Goal: Transaction & Acquisition: Download file/media

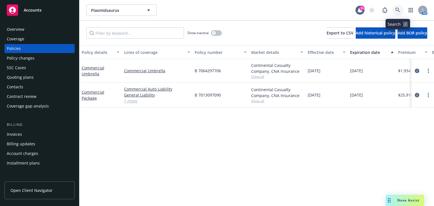
click at [361, 12] on icon at bounding box center [397, 10] width 5 height 5
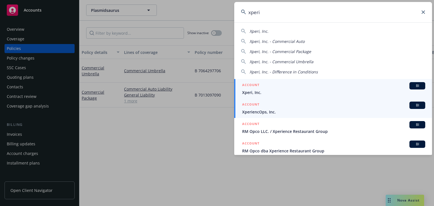
type input "xperi"
click at [284, 112] on span "XperiencOps, Inc." at bounding box center [333, 112] width 183 height 6
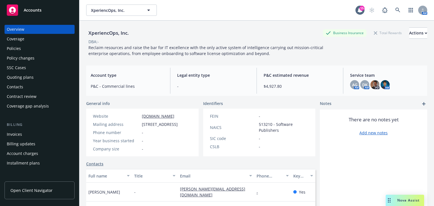
click at [49, 46] on div "Policies" at bounding box center [40, 48] width 66 height 9
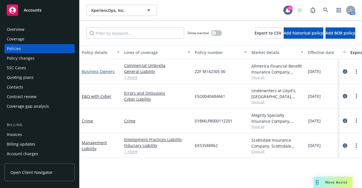
click at [102, 71] on link "Business Owners" at bounding box center [98, 71] width 33 height 5
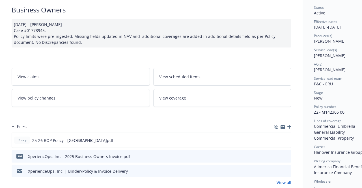
scroll to position [42, 0]
click at [275, 138] on icon "download file" at bounding box center [276, 139] width 5 height 5
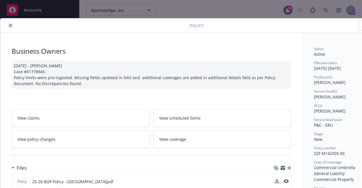
click at [5, 22] on div at bounding box center [96, 25] width 187 height 7
click at [8, 25] on button "close" at bounding box center [10, 25] width 7 height 7
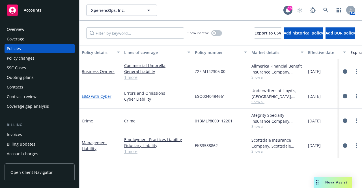
click at [105, 95] on link "E&O with Cyber" at bounding box center [97, 96] width 30 height 5
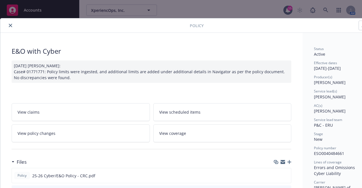
scroll to position [50, 0]
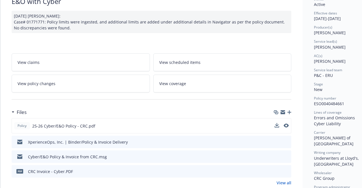
click at [275, 127] on button at bounding box center [276, 126] width 5 height 6
click at [277, 123] on icon "download file" at bounding box center [276, 125] width 5 height 5
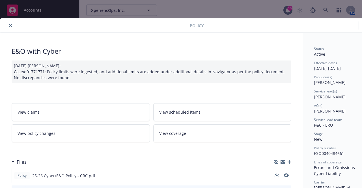
click at [9, 25] on icon "close" at bounding box center [10, 25] width 3 height 3
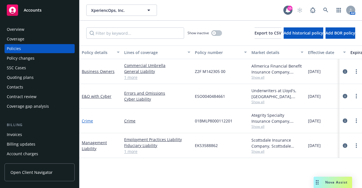
click at [92, 122] on link "Crime" at bounding box center [87, 120] width 11 height 5
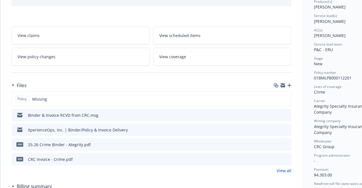
scroll to position [75, 0]
click at [285, 128] on icon "preview file" at bounding box center [285, 130] width 5 height 4
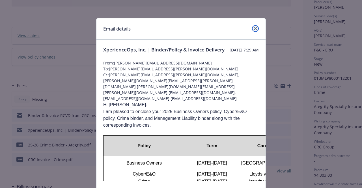
click at [253, 29] on icon "close" at bounding box center [254, 28] width 3 height 3
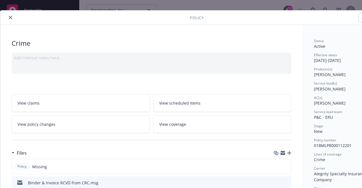
scroll to position [0, 0]
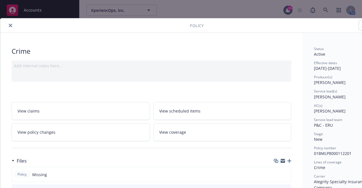
click at [10, 25] on icon "close" at bounding box center [10, 25] width 3 height 3
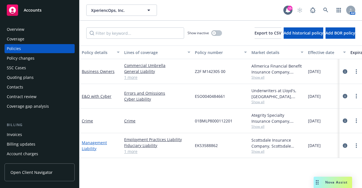
click at [98, 141] on link "Management Liability" at bounding box center [94, 145] width 25 height 11
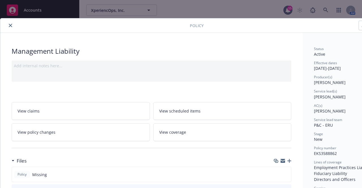
click at [9, 24] on icon "close" at bounding box center [10, 25] width 3 height 3
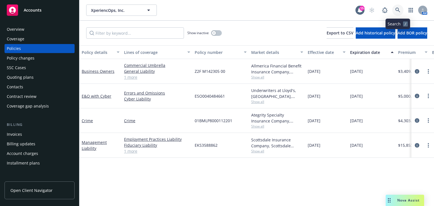
click at [361, 11] on icon at bounding box center [397, 10] width 5 height 5
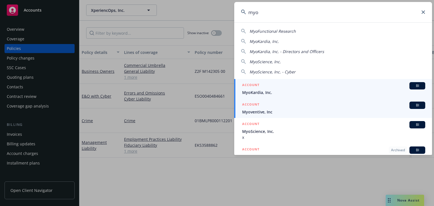
type input "myo"
click at [309, 111] on span "Myoventive, Inc" at bounding box center [333, 112] width 183 height 6
